Goal: Task Accomplishment & Management: Use online tool/utility

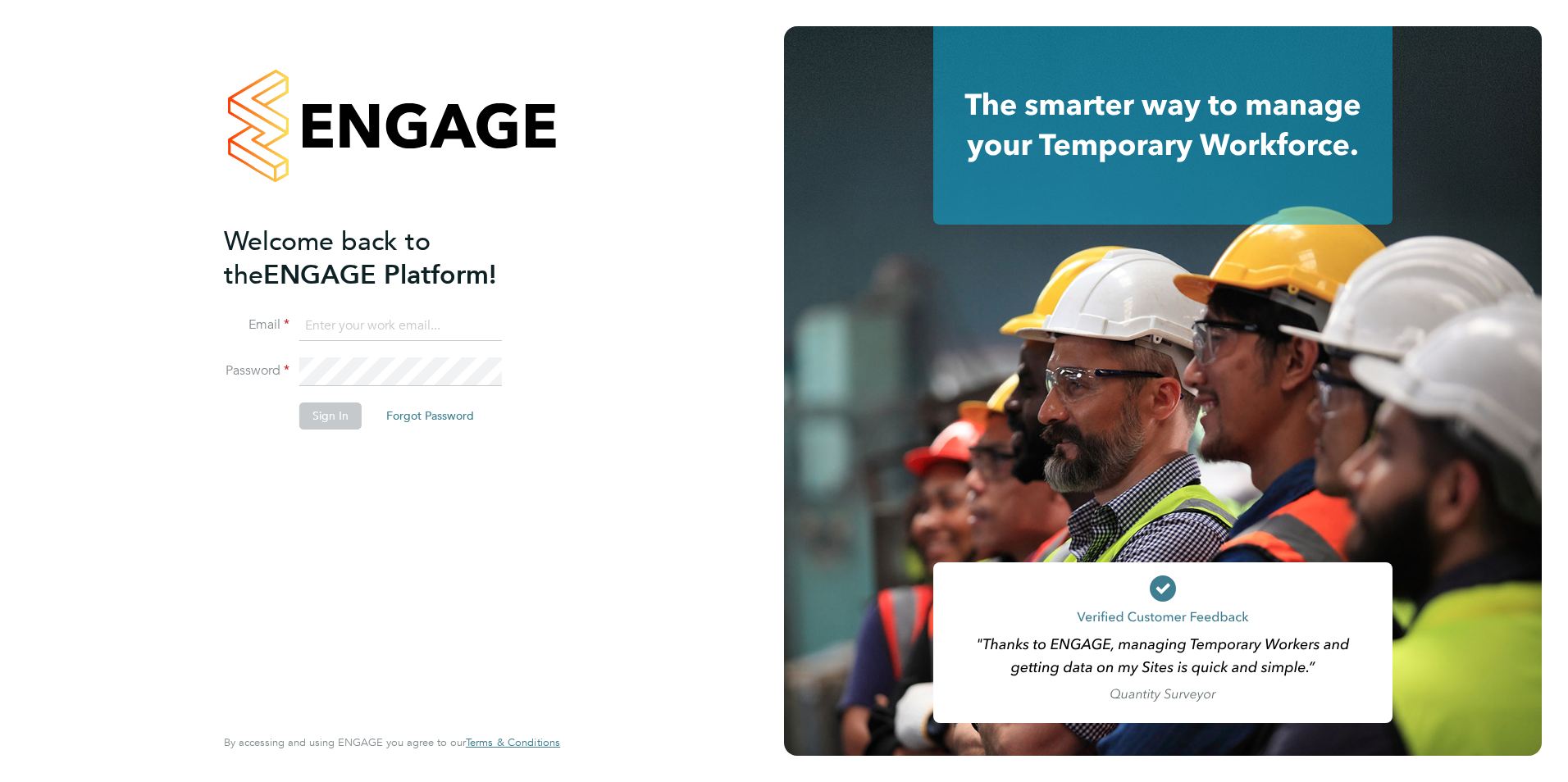
type input "michelle.ings@hrgo.co.uk"
click at [341, 413] on button "Sign In" at bounding box center [330, 416] width 62 height 26
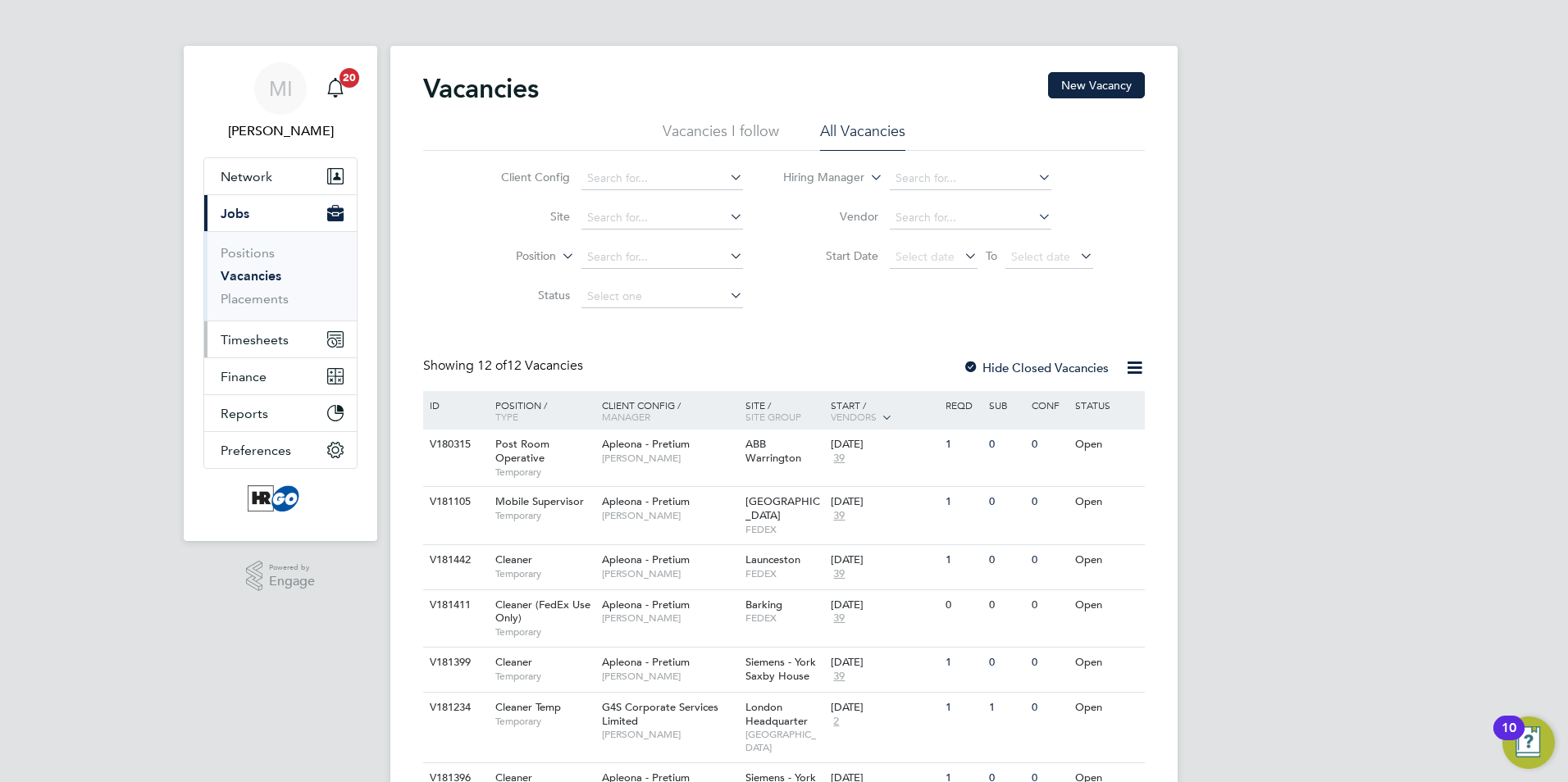
click at [249, 329] on button "Timesheets" at bounding box center [280, 340] width 153 height 36
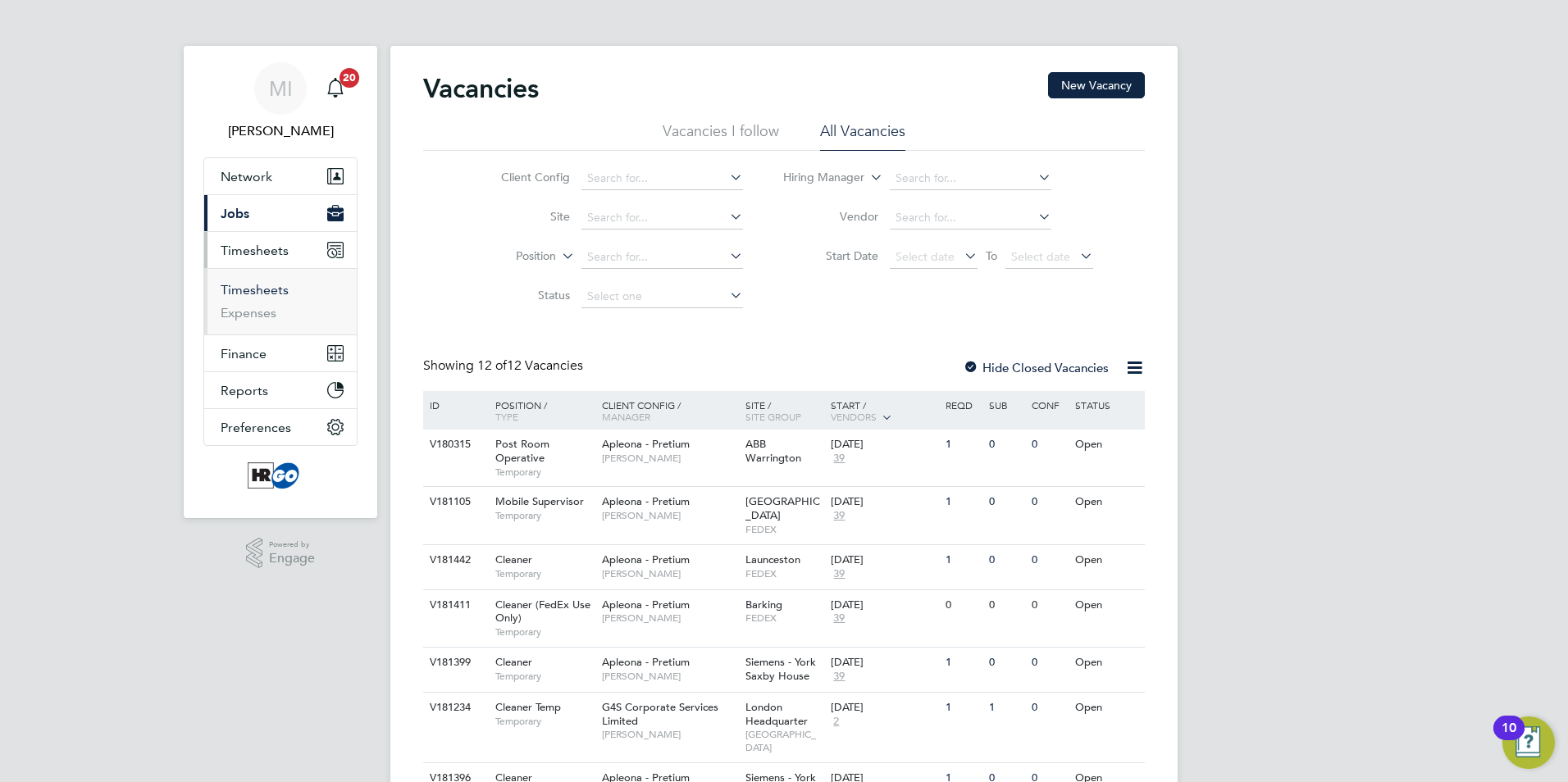
click at [238, 293] on link "Timesheets" at bounding box center [254, 289] width 68 height 16
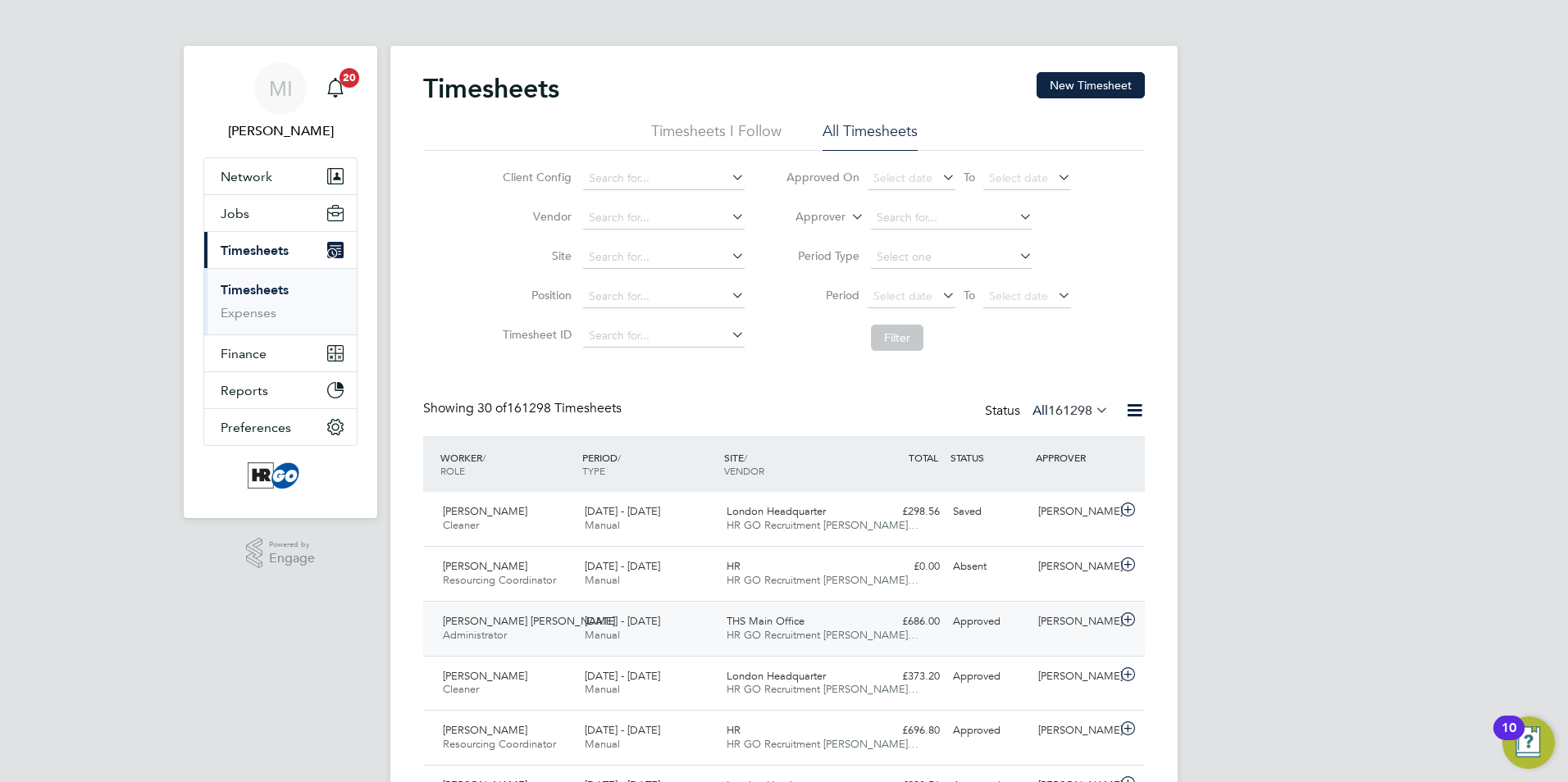
click at [870, 631] on div "£686.00 Approved" at bounding box center [903, 621] width 86 height 27
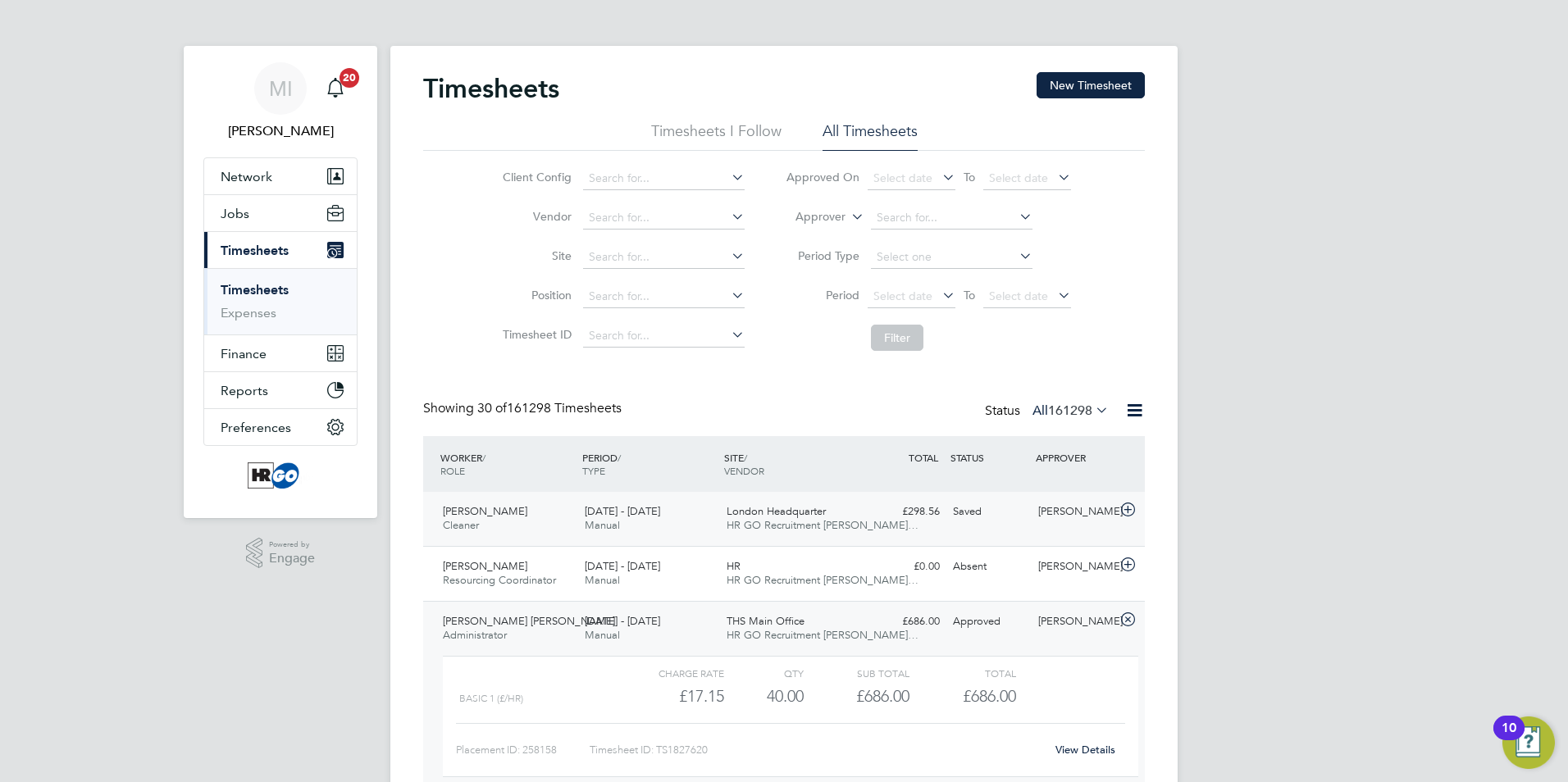
click at [994, 514] on div "Saved" at bounding box center [989, 512] width 86 height 27
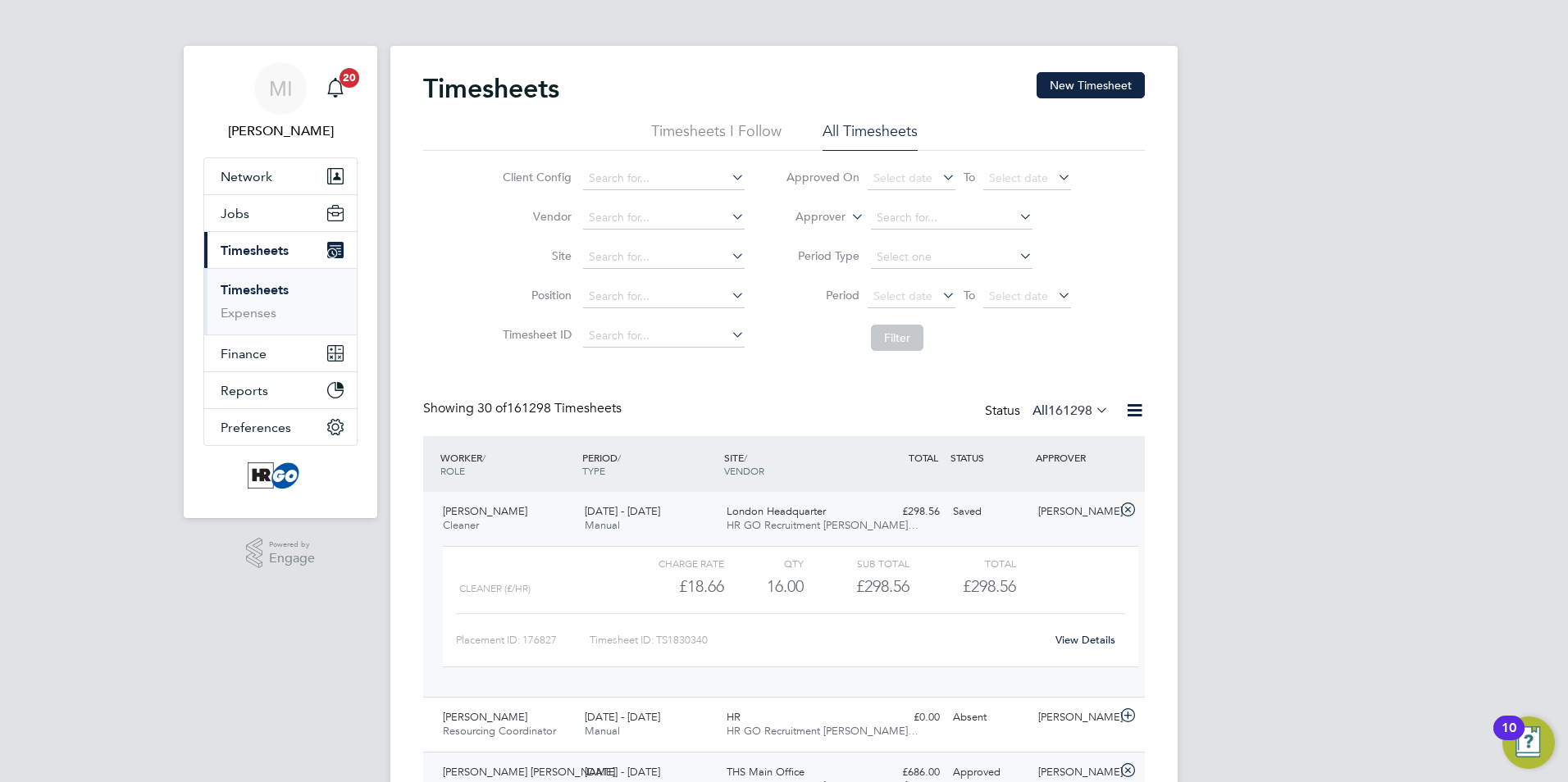
click at [1093, 640] on link "View Details" at bounding box center [1085, 640] width 60 height 14
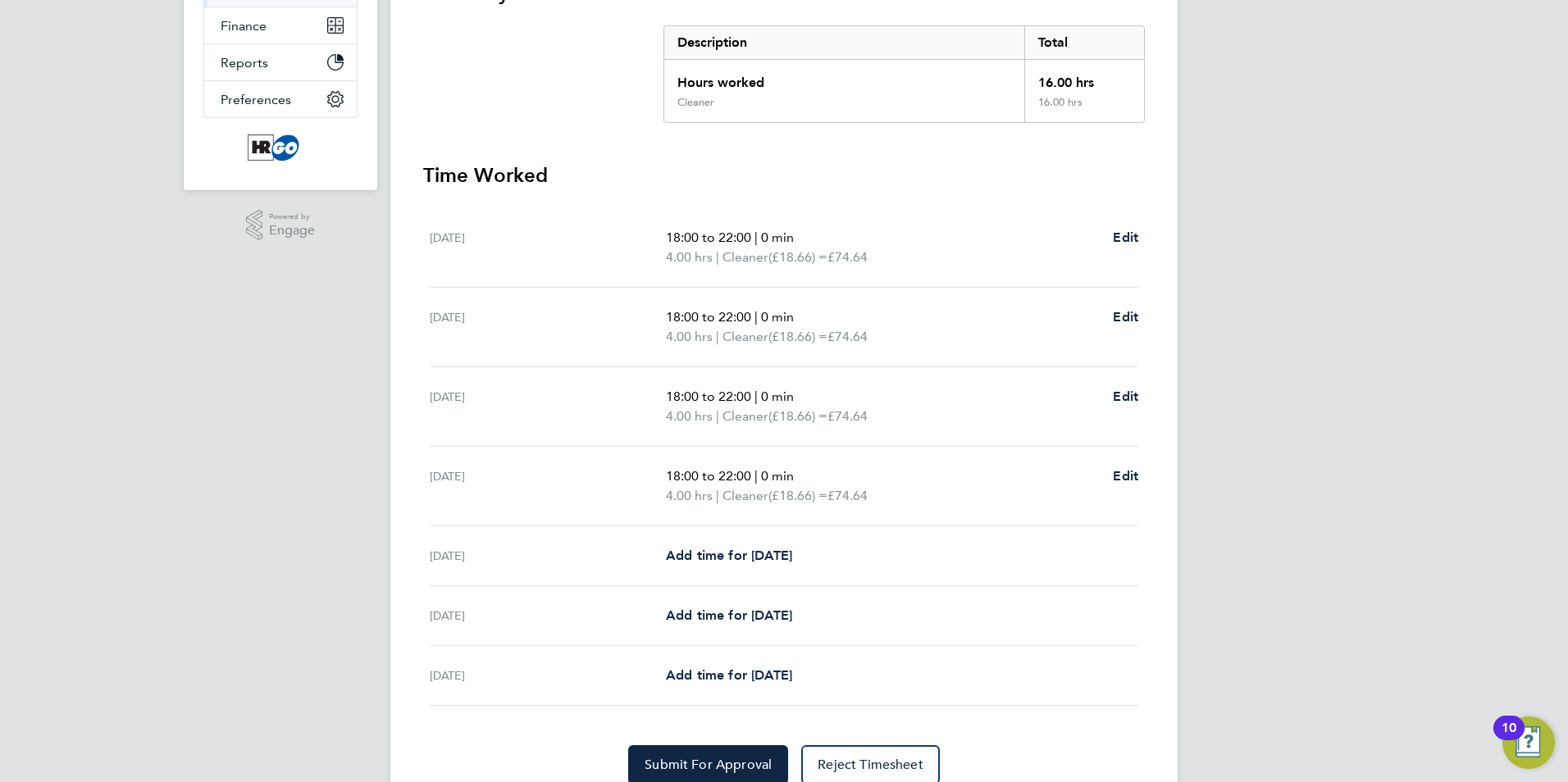
scroll to position [396, 0]
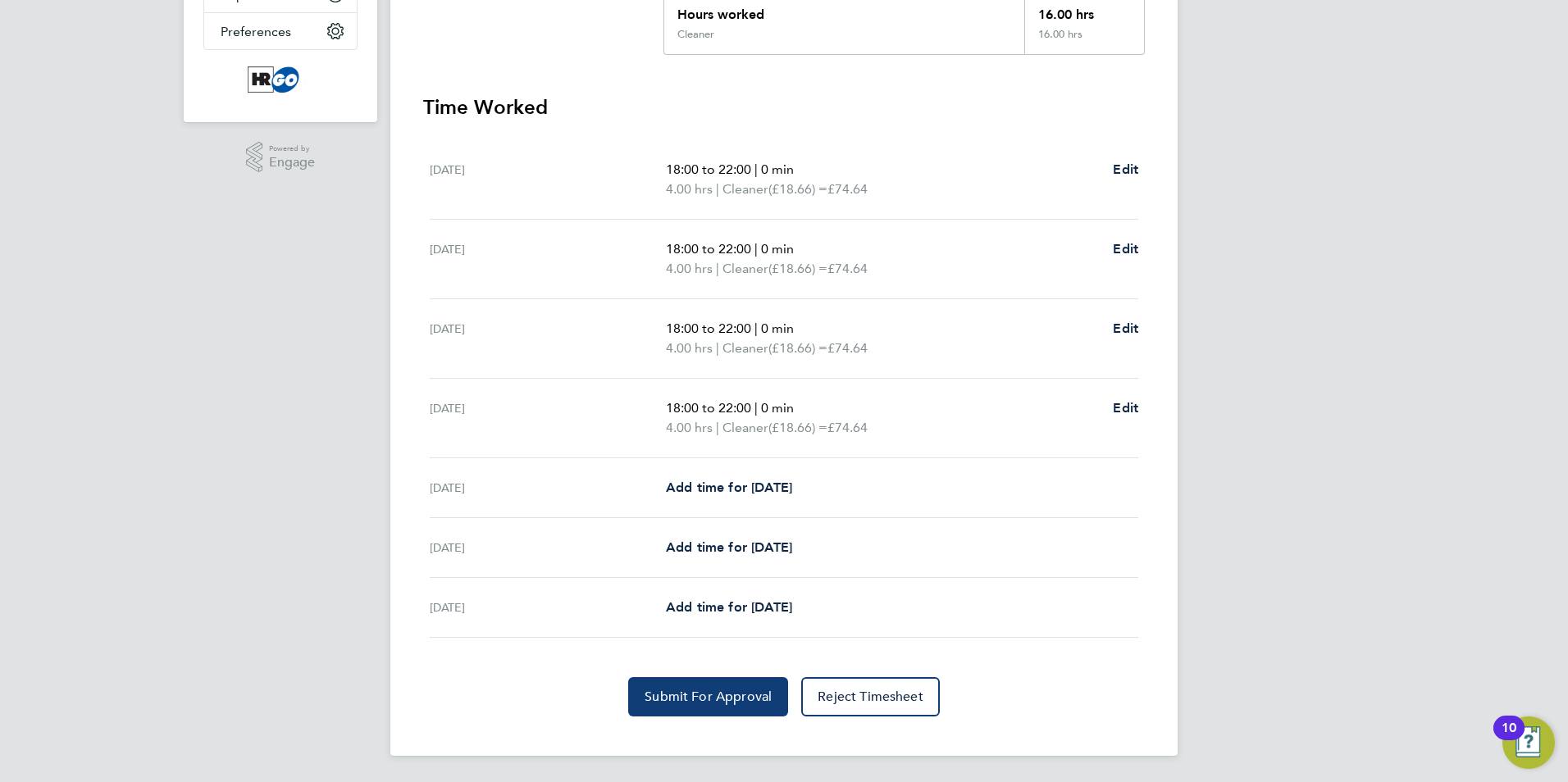
click at [718, 697] on span "Submit For Approval" at bounding box center [708, 696] width 127 height 16
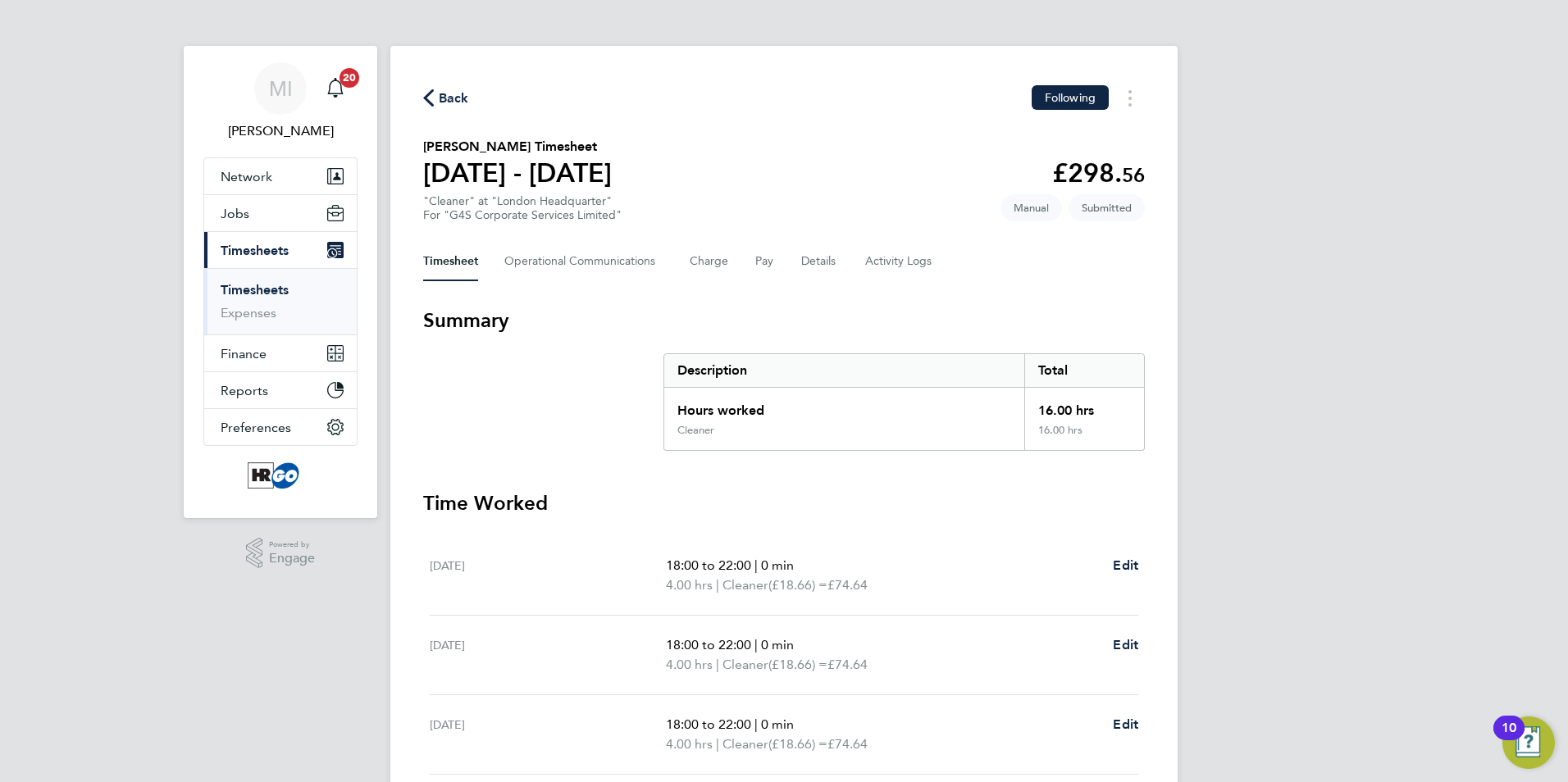
click at [458, 96] on span "Back" at bounding box center [454, 98] width 30 height 20
